Goal: Find specific page/section: Find specific page/section

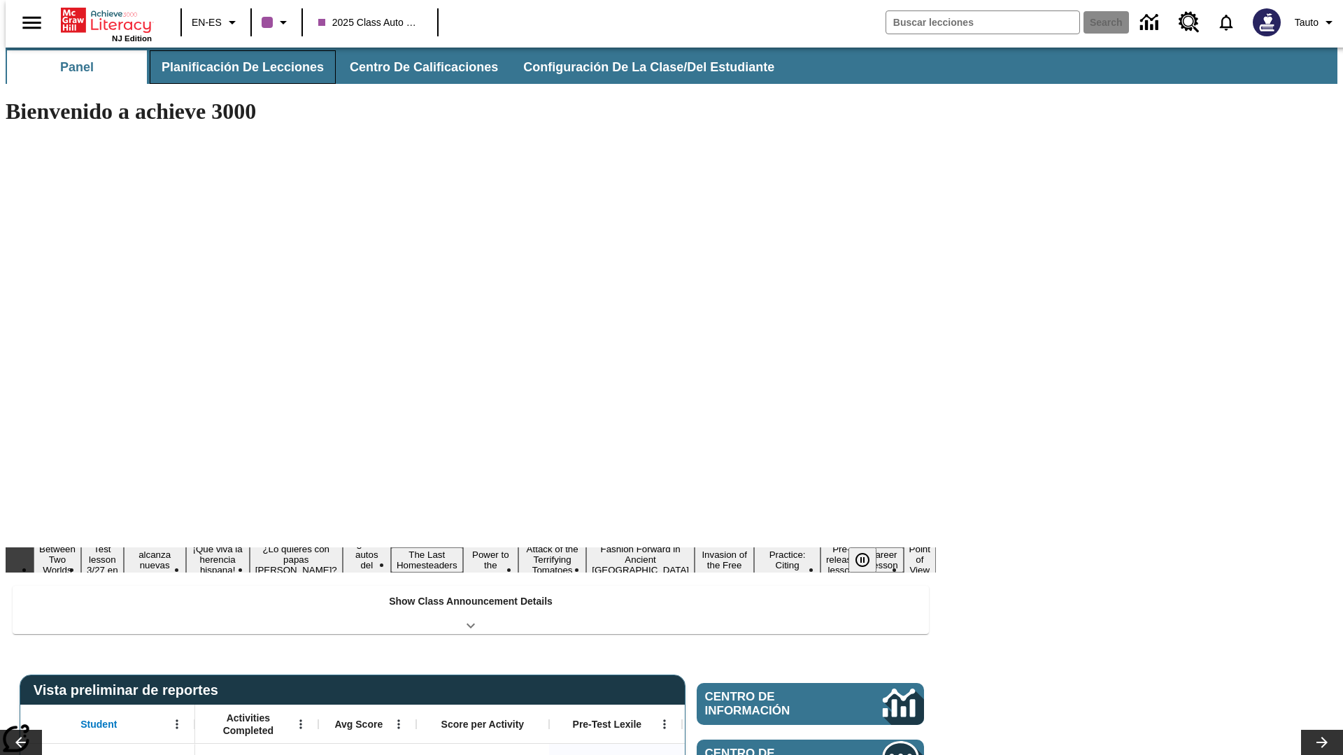
click at [234, 67] on span "Planificación de lecciones" at bounding box center [243, 67] width 162 height 16
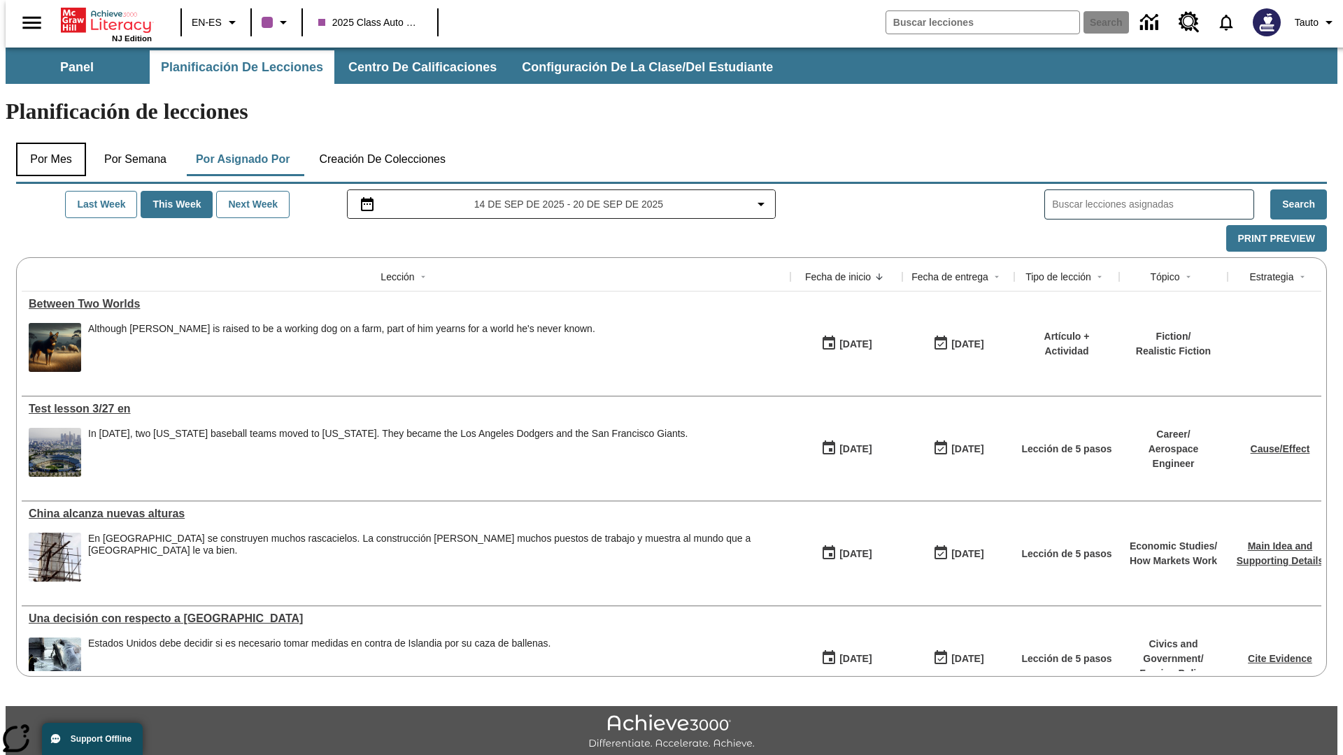
click at [45, 143] on button "Por mes" at bounding box center [51, 160] width 70 height 34
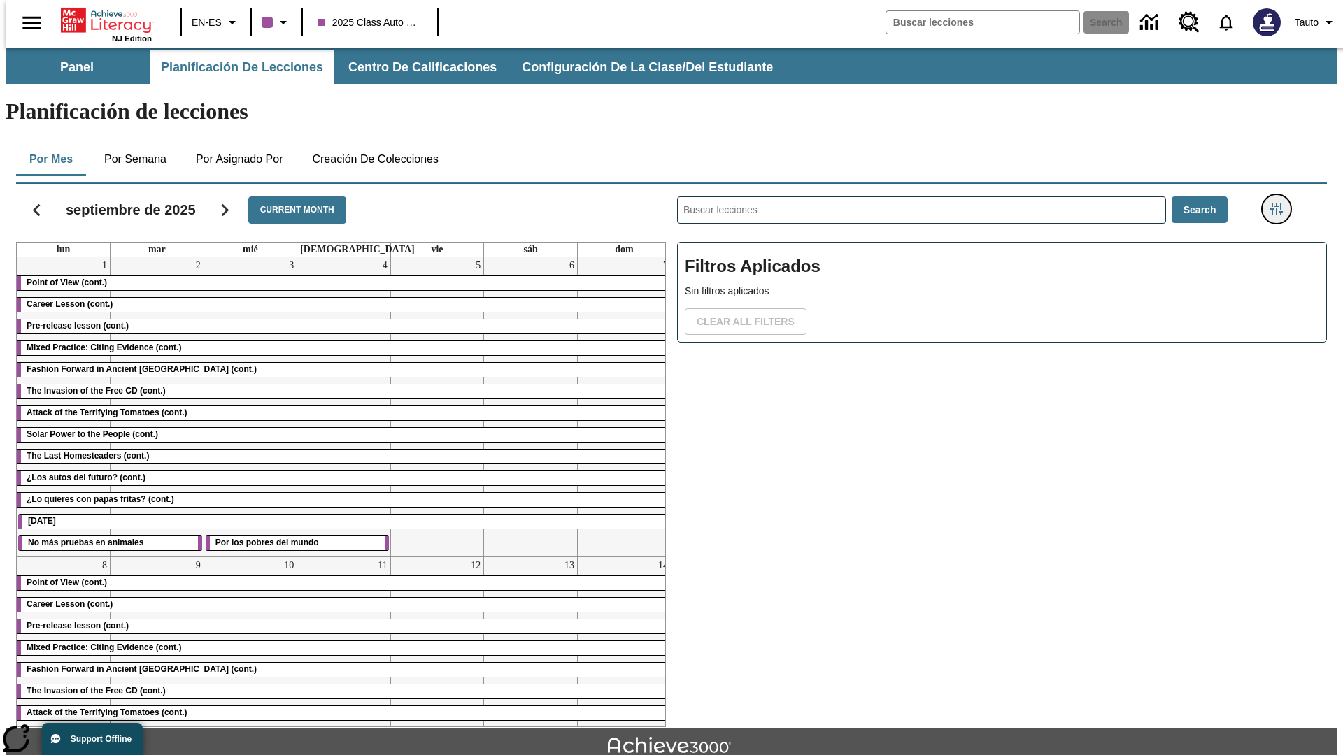
click at [1281, 203] on icon "Menú lateral de filtros" at bounding box center [1276, 209] width 13 height 13
